Goal: Task Accomplishment & Management: Complete application form

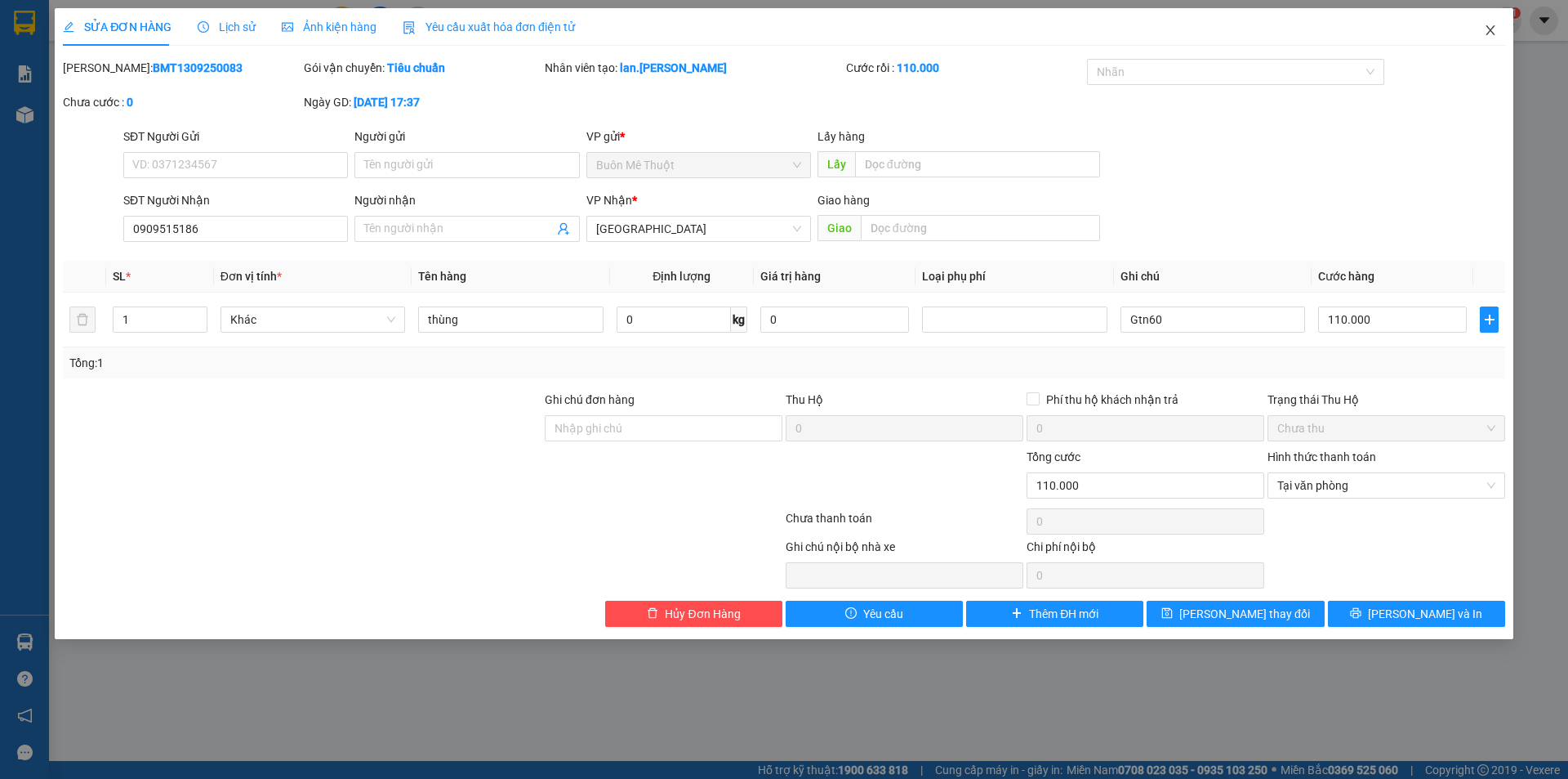
click at [1493, 29] on icon "close" at bounding box center [1490, 30] width 9 height 10
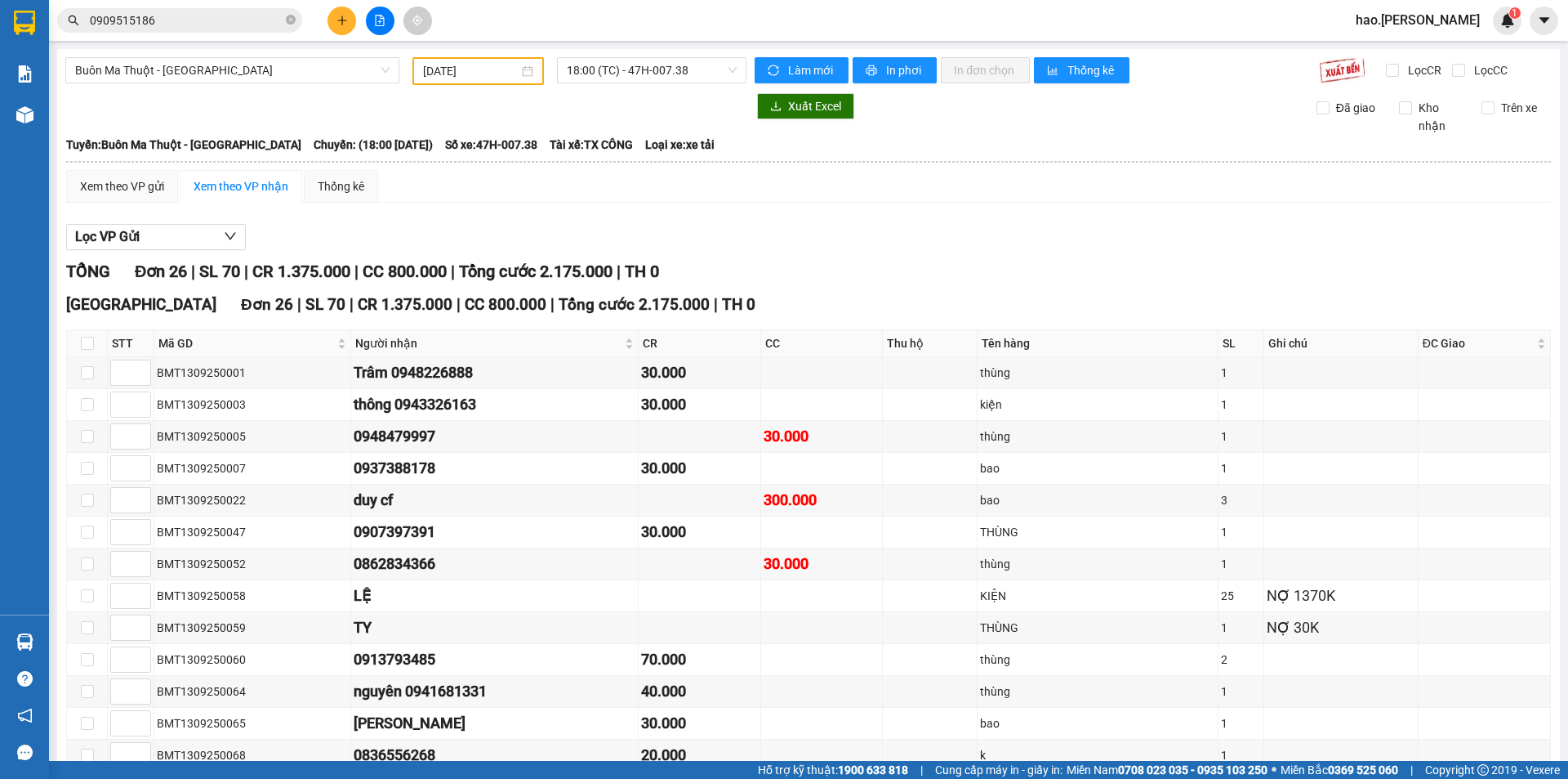
click at [350, 26] on button at bounding box center [342, 21] width 29 height 29
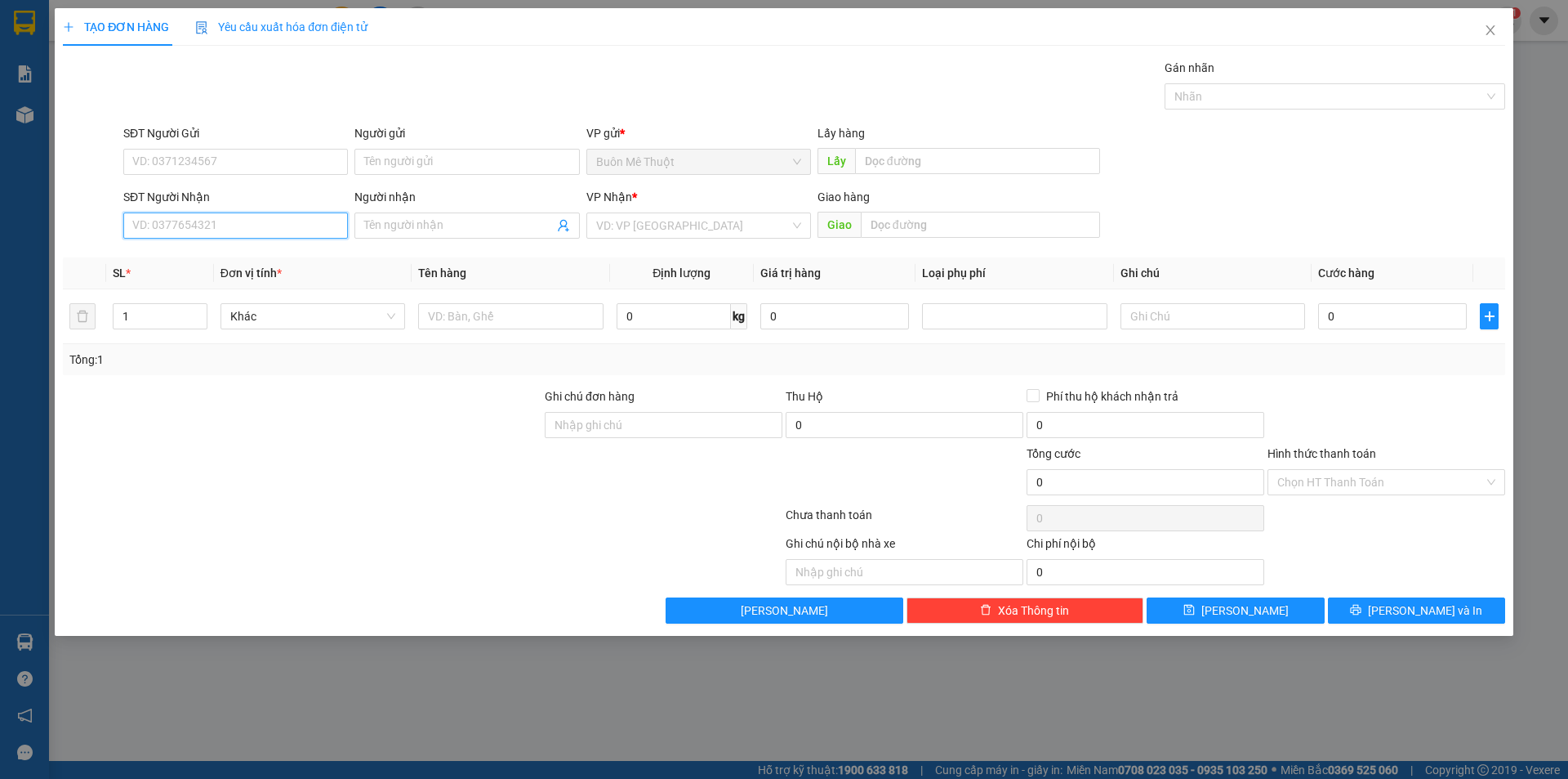
click at [341, 233] on input "SĐT Người Nhận" at bounding box center [236, 225] width 225 height 26
type input "0"
click at [257, 238] on input "SĐT Người Nhận" at bounding box center [236, 225] width 225 height 26
type input "0905673827"
click at [276, 251] on div "0905673827" at bounding box center [235, 258] width 205 height 18
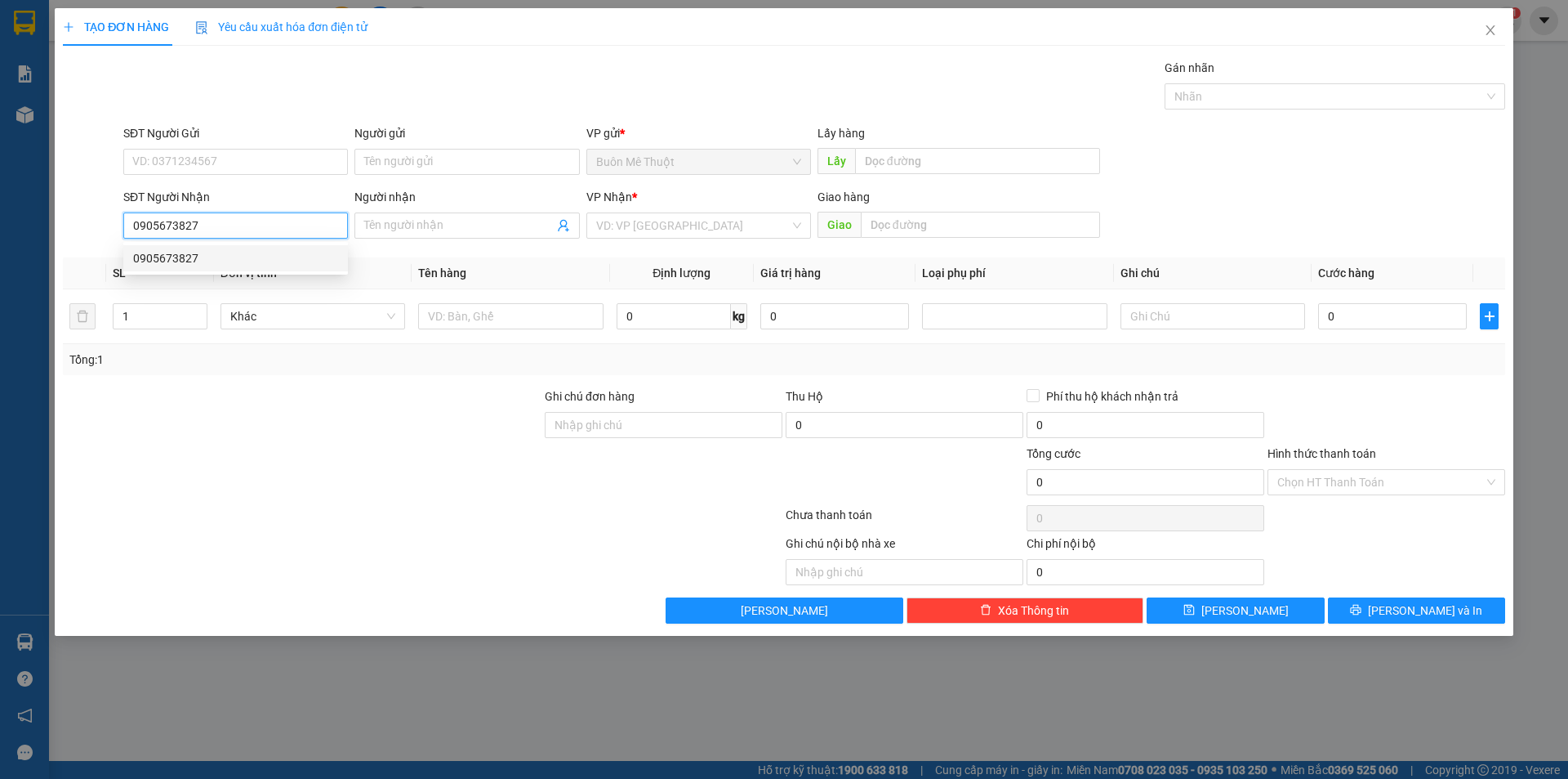
type input "CHỢ BÀ RÉN"
type input "50.000"
type input "0905673827"
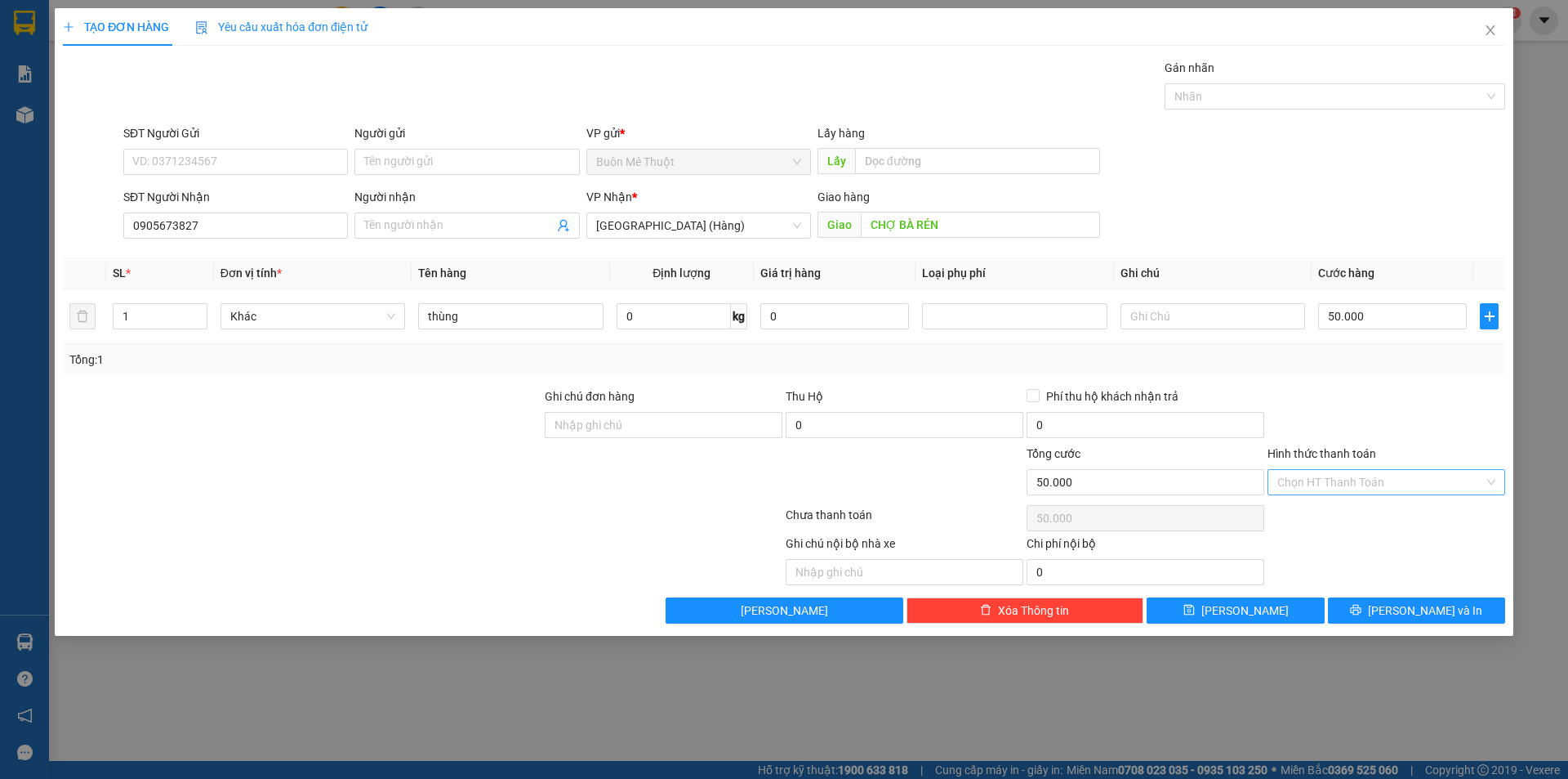
click at [1382, 473] on input "Hình thức thanh toán" at bounding box center [1380, 482] width 207 height 24
click at [1374, 515] on div "Tại văn phòng" at bounding box center [1386, 515] width 218 height 18
type input "0"
click at [1376, 618] on button "[PERSON_NAME] và In" at bounding box center [1416, 610] width 177 height 26
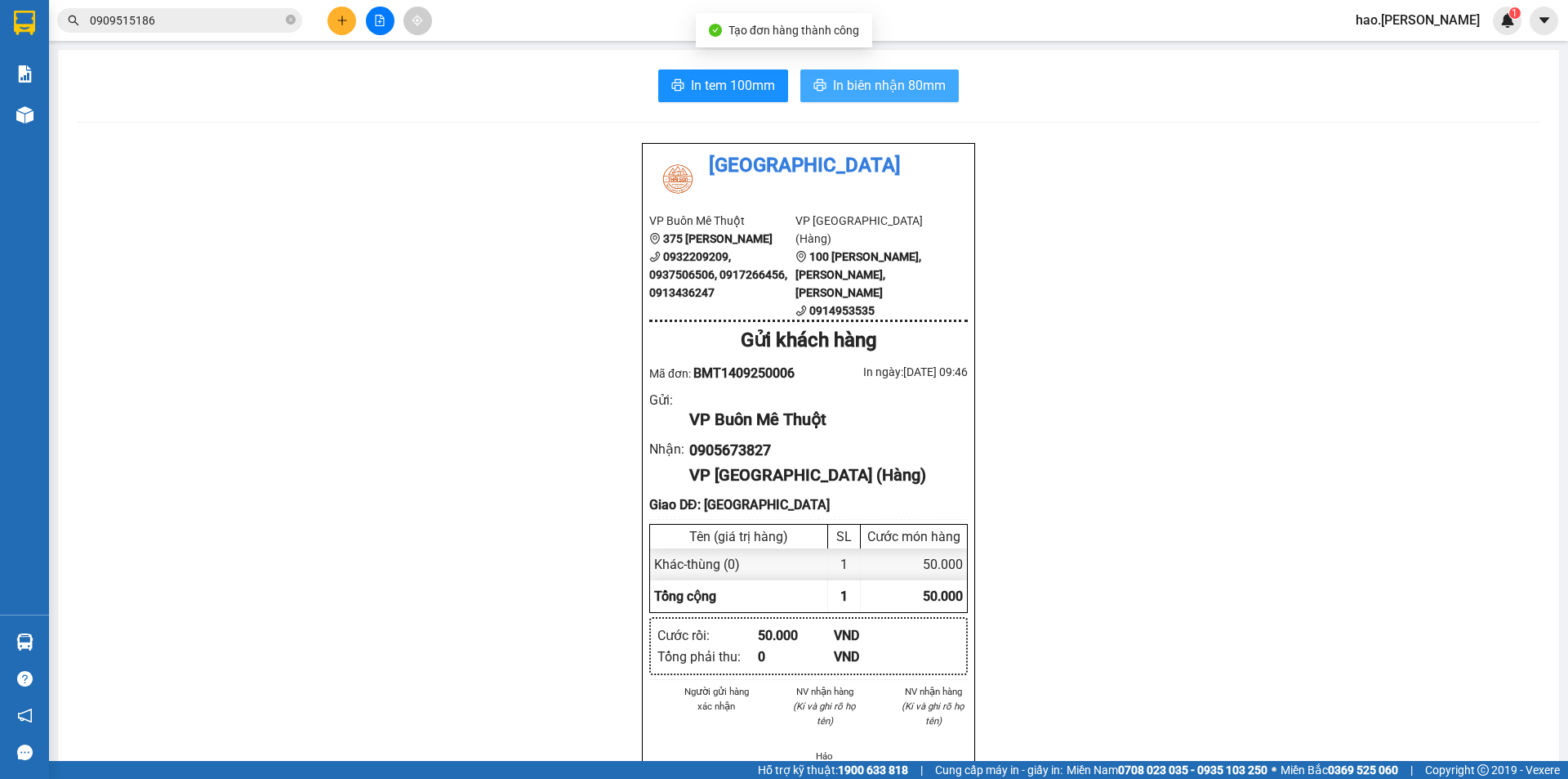
click at [919, 89] on span "In biên nhận 80mm" at bounding box center [889, 85] width 113 height 21
